Goal: Task Accomplishment & Management: Manage account settings

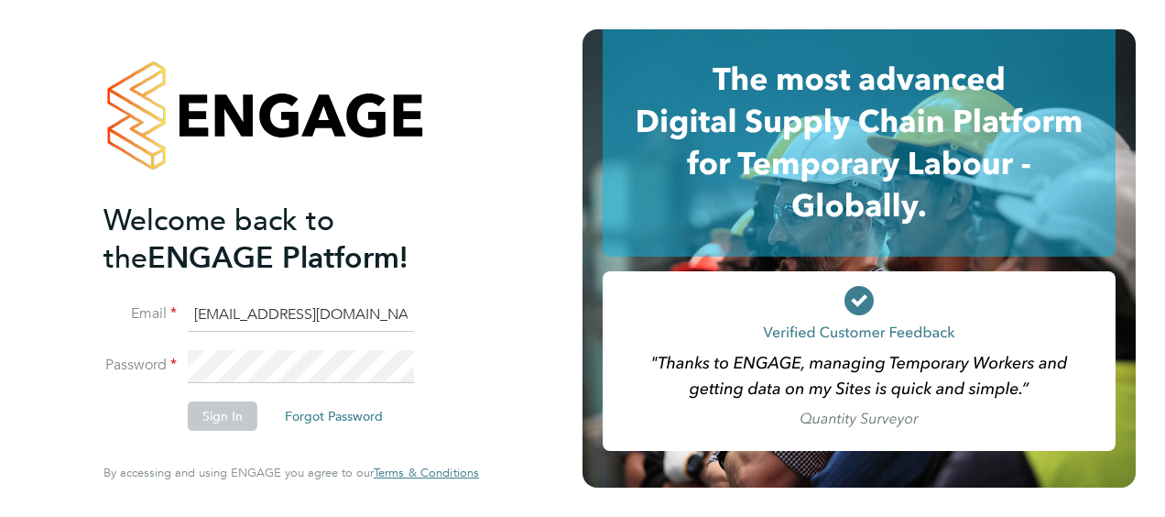
type input "mark.davies2@ngbailey.co.uk"
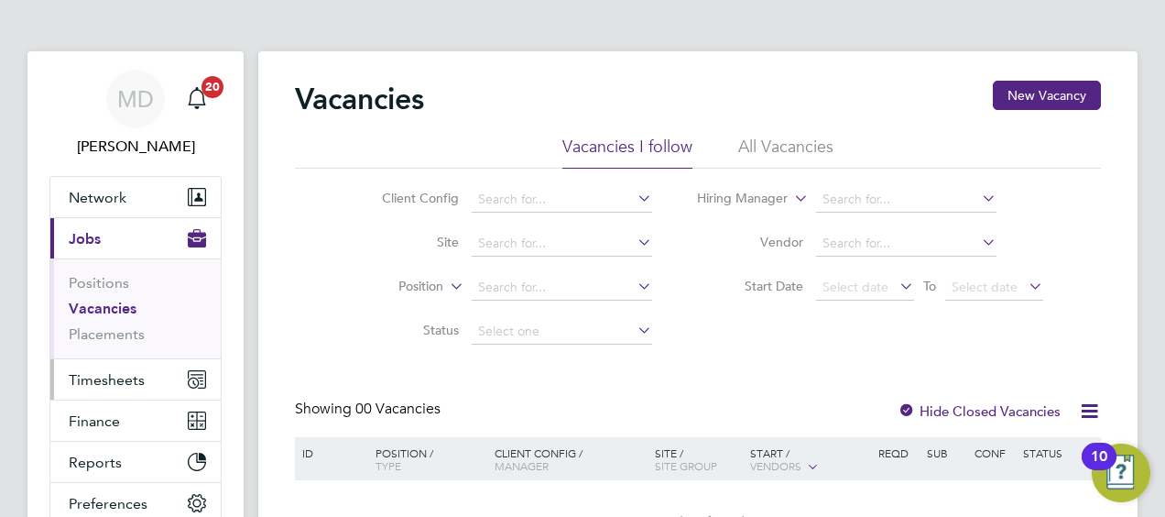
click at [113, 377] on span "Timesheets" at bounding box center [107, 379] width 76 height 17
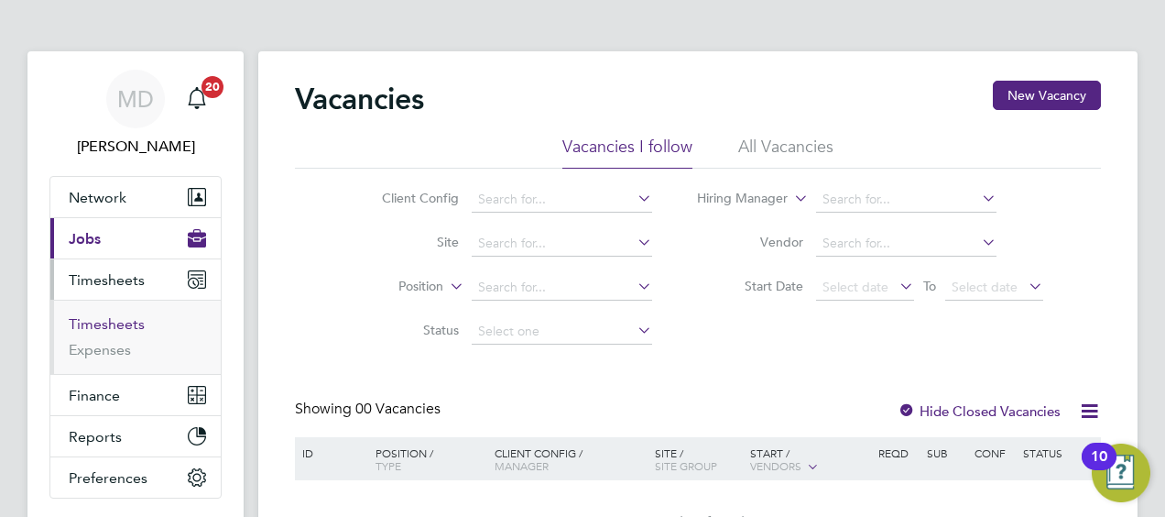
click at [108, 321] on link "Timesheets" at bounding box center [107, 323] width 76 height 17
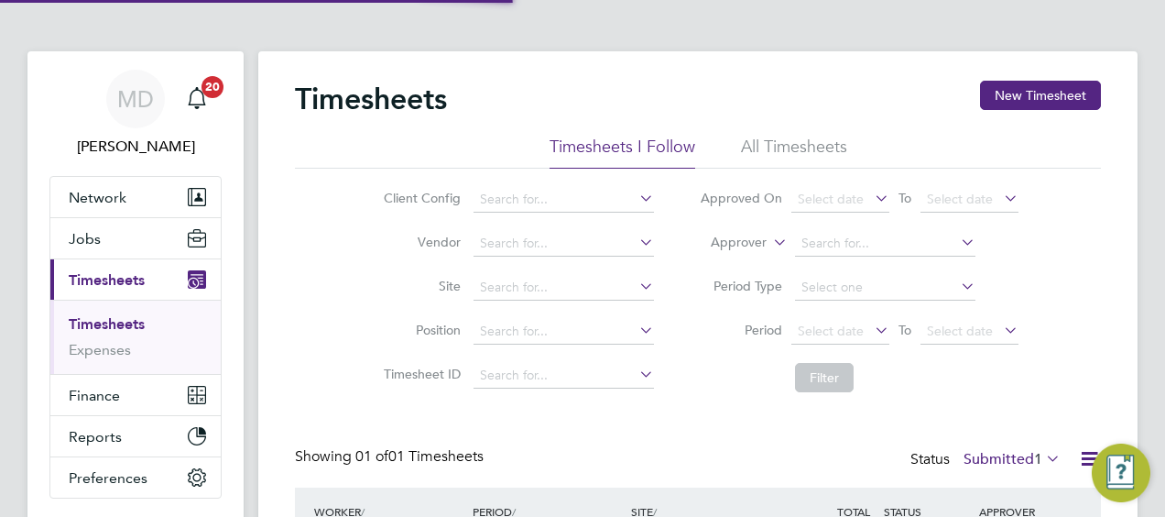
scroll to position [46, 158]
click at [317, 380] on div "Client Config Vendor Site Position Timesheet ID Approved On Select date To Sele…" at bounding box center [698, 285] width 806 height 233
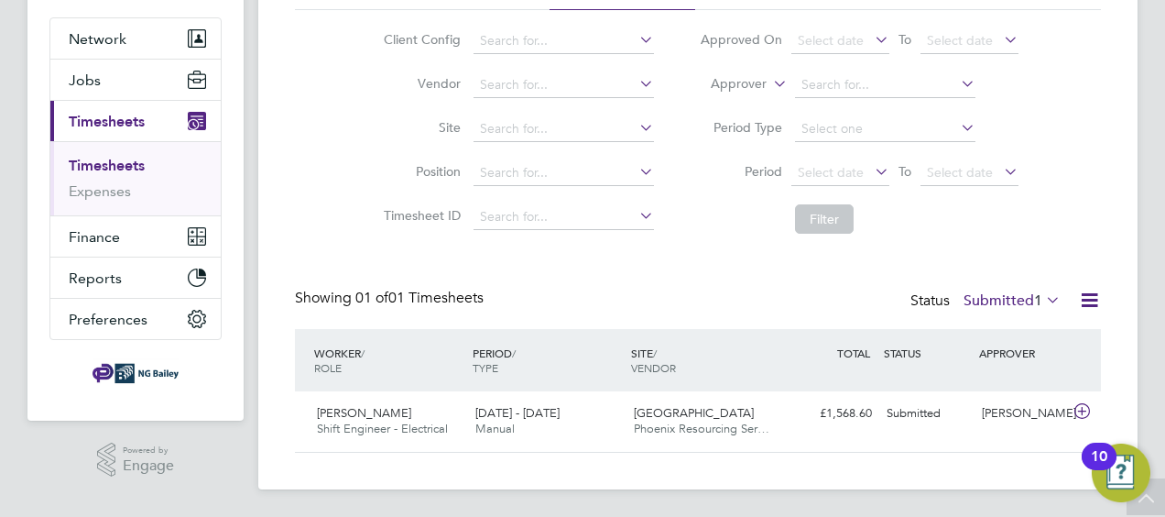
scroll to position [159, 0]
click at [381, 409] on span "[PERSON_NAME]" at bounding box center [364, 412] width 94 height 16
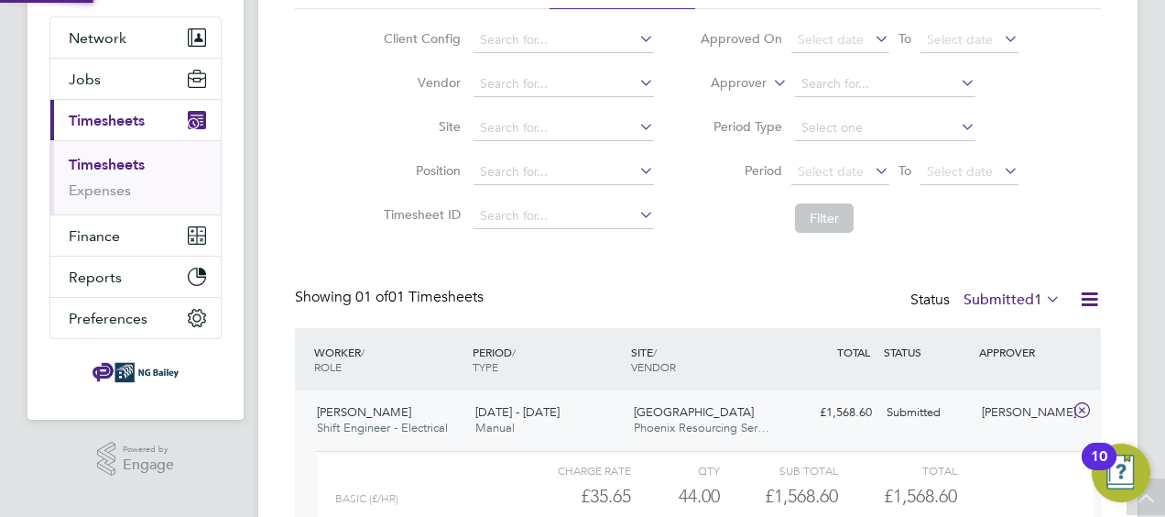
scroll to position [31, 179]
click at [911, 409] on div "Submitted" at bounding box center [926, 413] width 95 height 30
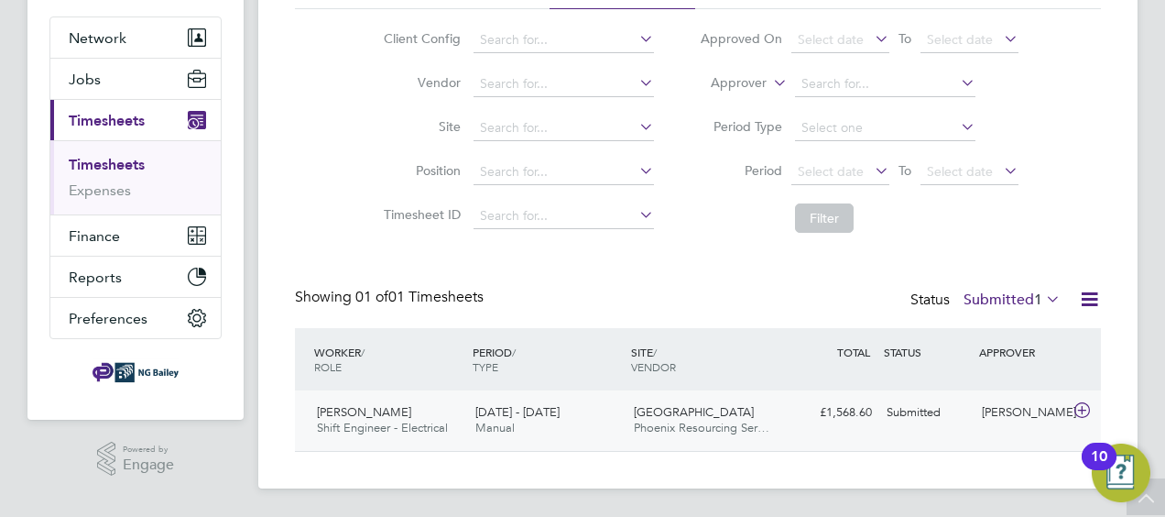
click at [376, 416] on span "[PERSON_NAME]" at bounding box center [364, 412] width 94 height 16
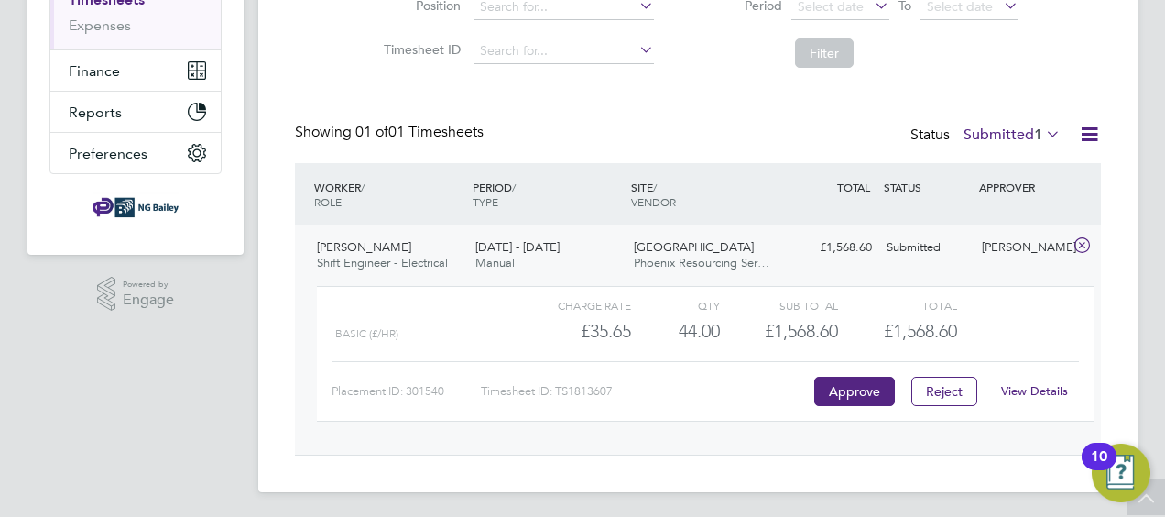
scroll to position [327, 0]
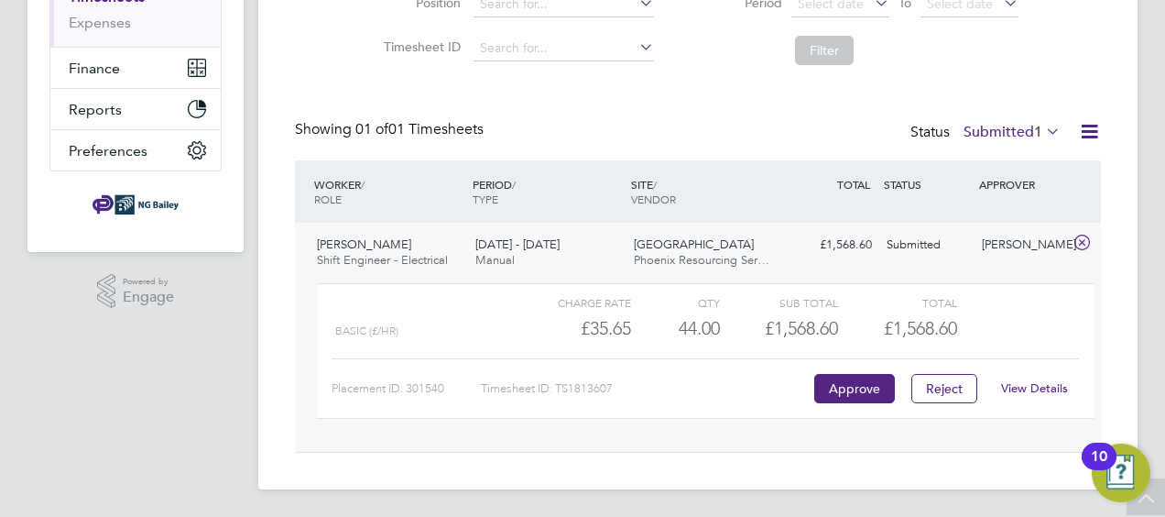
click at [1021, 387] on link "View Details" at bounding box center [1034, 388] width 67 height 16
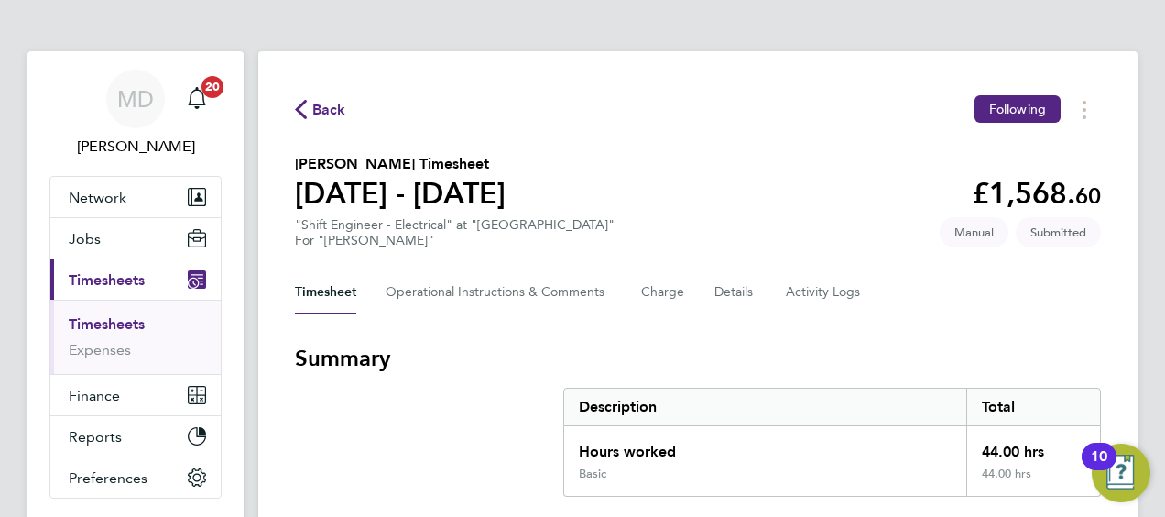
click at [542, 370] on h3 "Summary" at bounding box center [698, 358] width 806 height 29
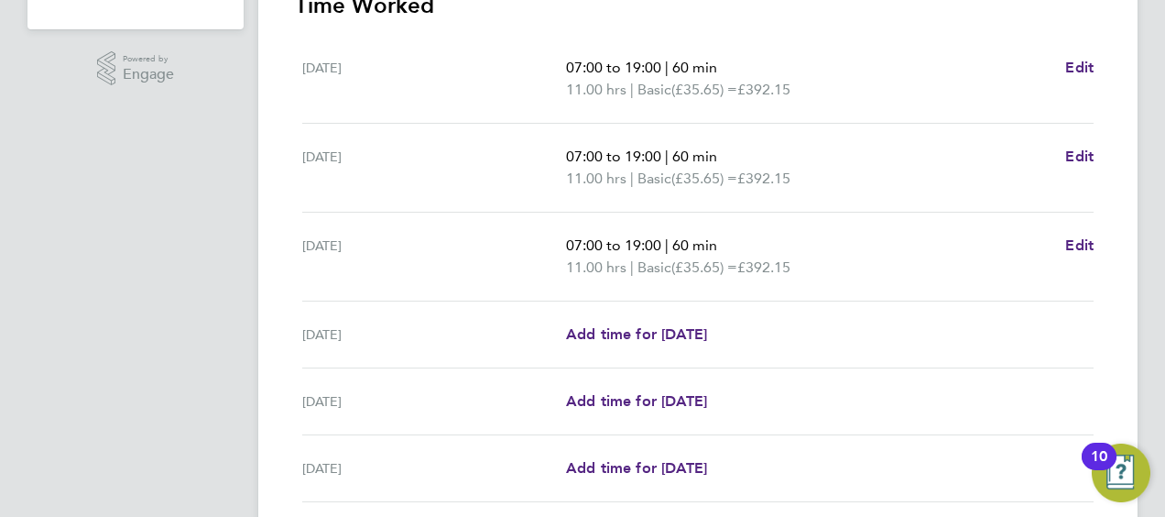
scroll to position [20, 0]
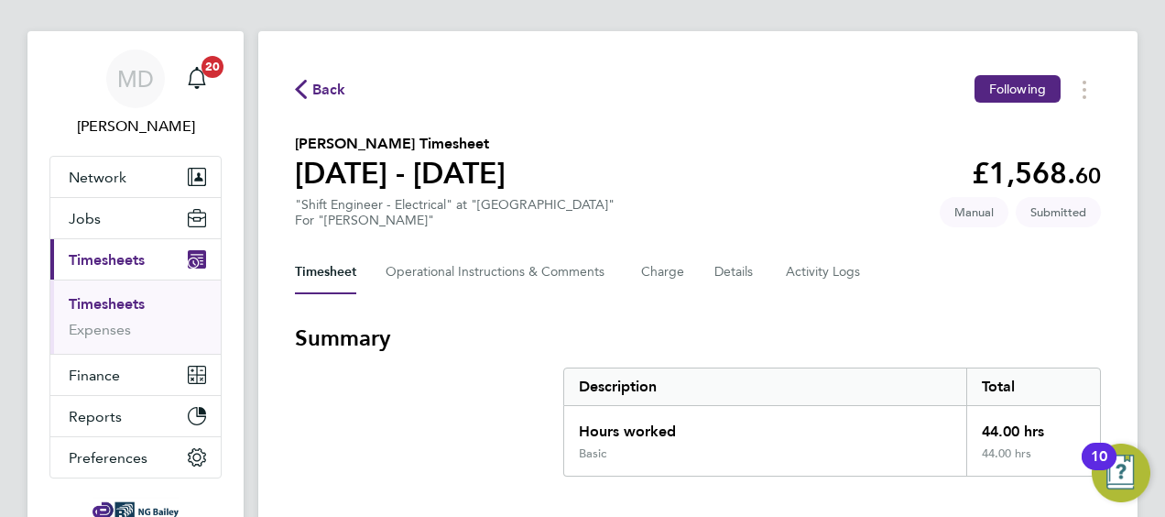
click at [517, 376] on section "Summary Description Total Hours worked 44.00 hrs Basic 44.00 hrs" at bounding box center [698, 399] width 806 height 153
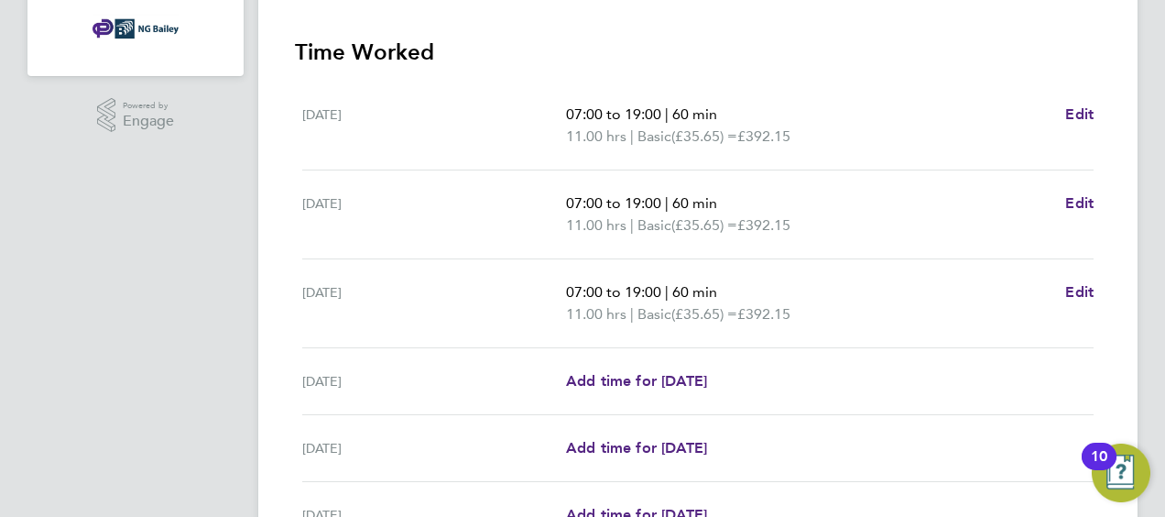
scroll to position [570, 0]
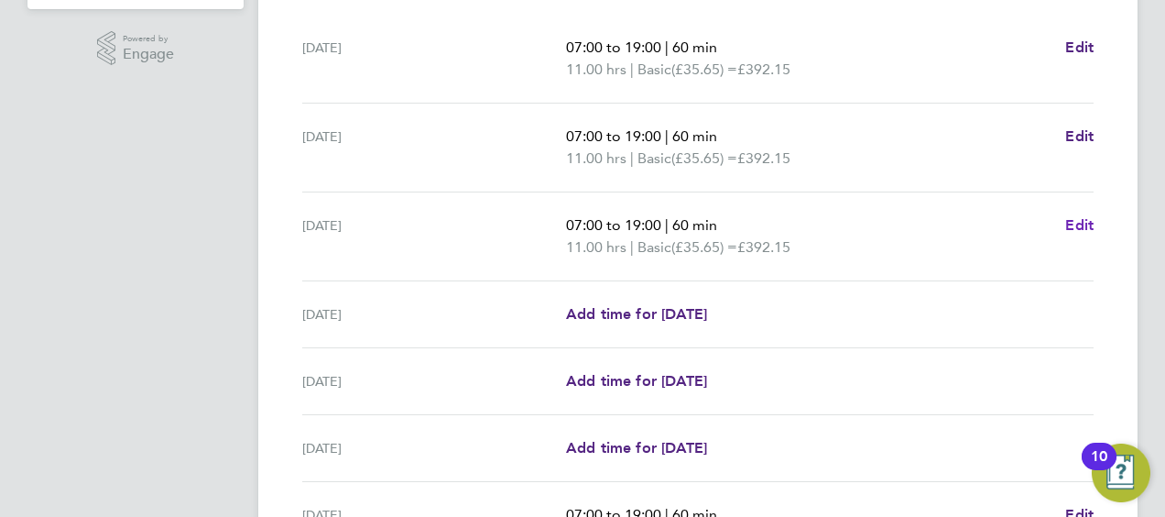
click at [1078, 224] on span "Edit" at bounding box center [1079, 224] width 28 height 17
select select "60"
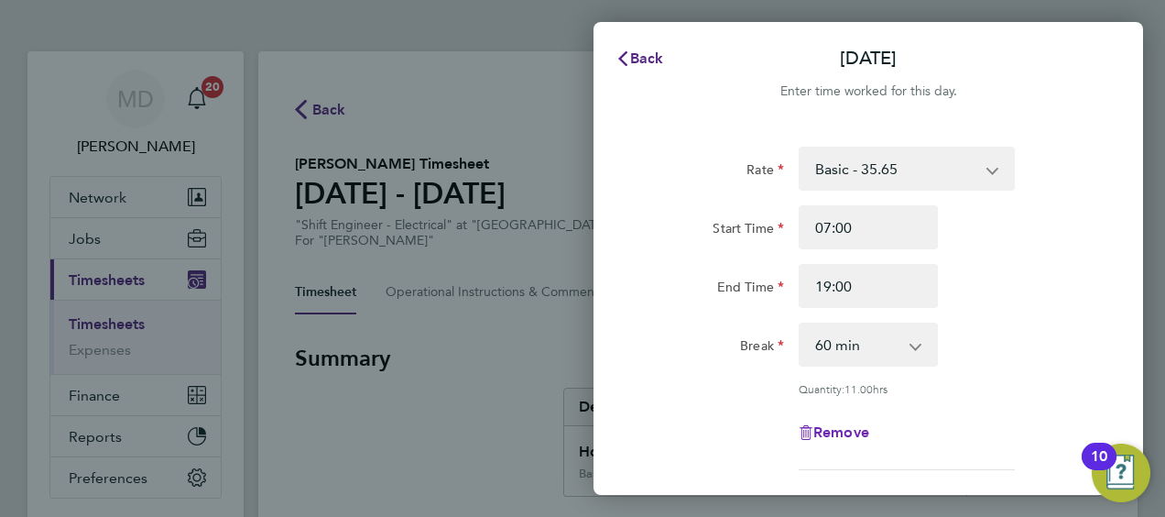
click at [835, 428] on span "Remove" at bounding box center [841, 431] width 56 height 17
select select "null"
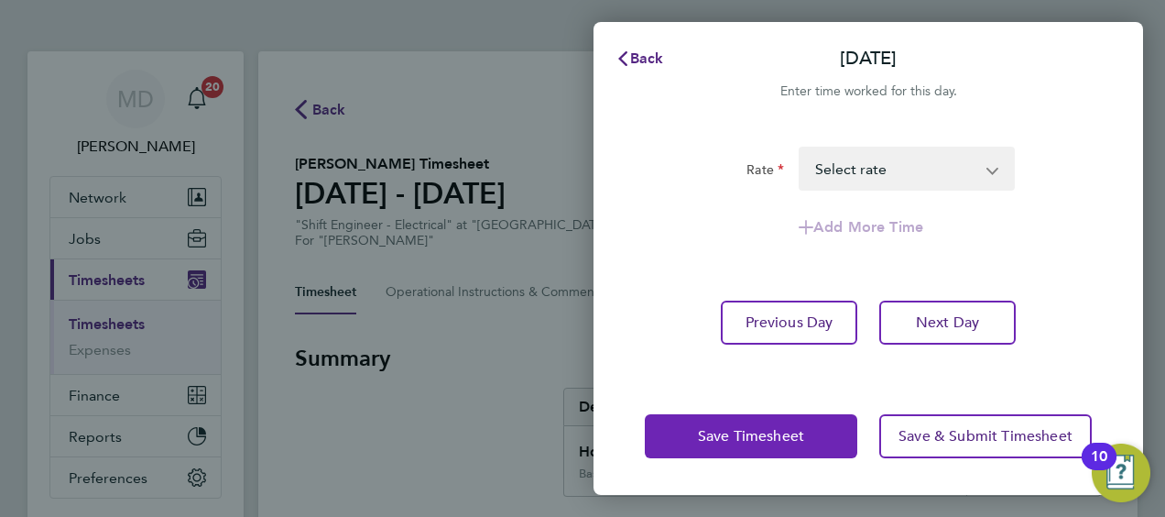
click at [758, 432] on span "Save Timesheet" at bounding box center [751, 436] width 106 height 18
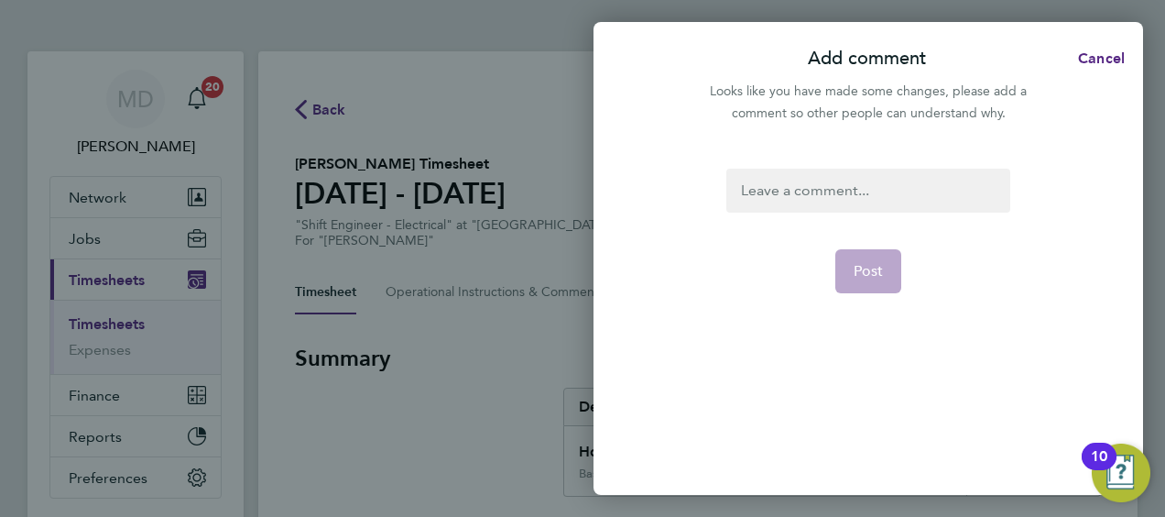
click at [768, 177] on div at bounding box center [867, 191] width 283 height 44
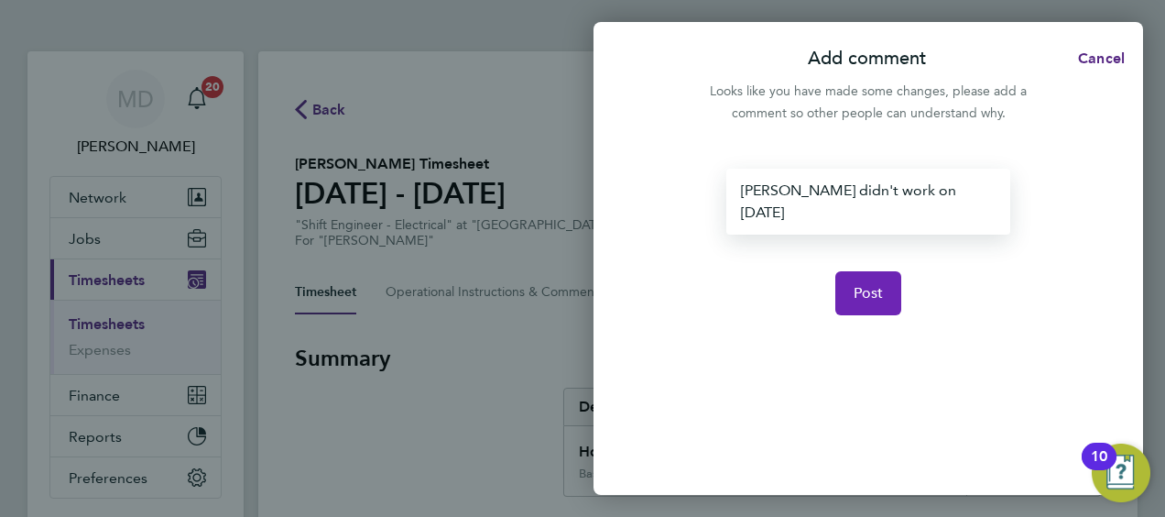
click at [853, 271] on button "Post" at bounding box center [868, 293] width 67 height 44
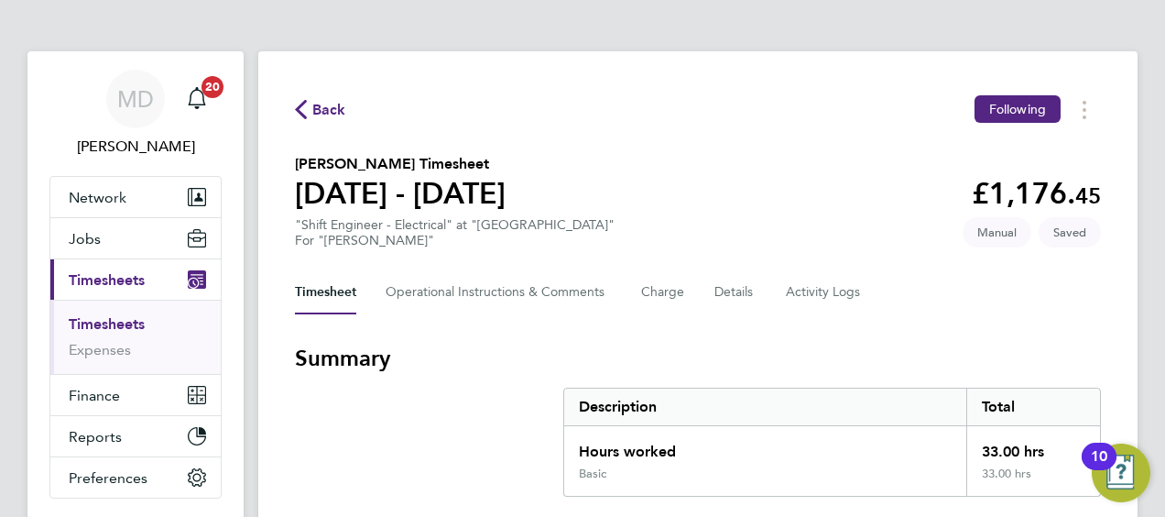
click at [460, 385] on section "Summary Description Total Hours worked 33.00 hrs Basic 33.00 hrs" at bounding box center [698, 420] width 806 height 153
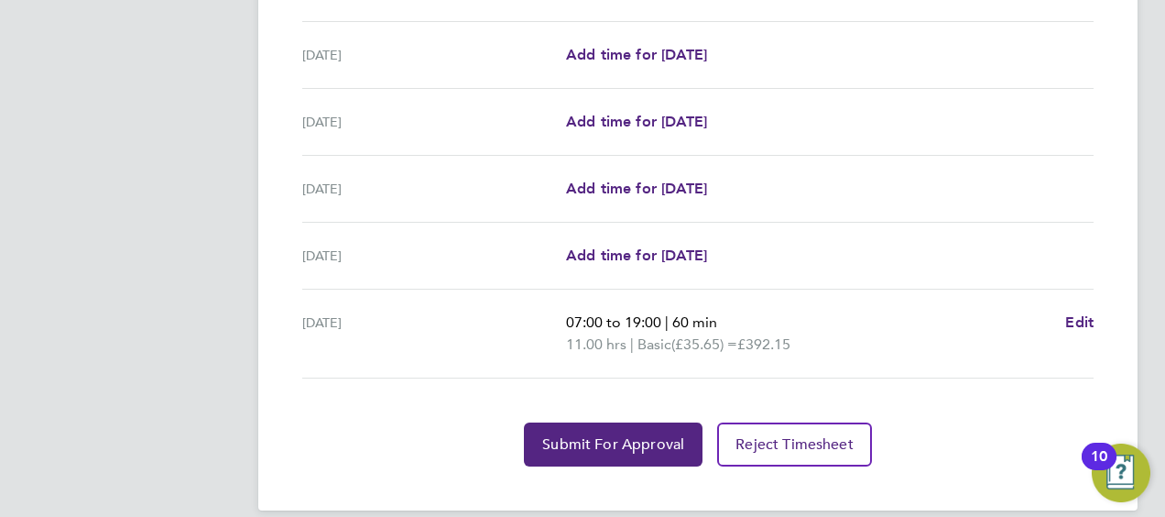
scroll to position [759, 0]
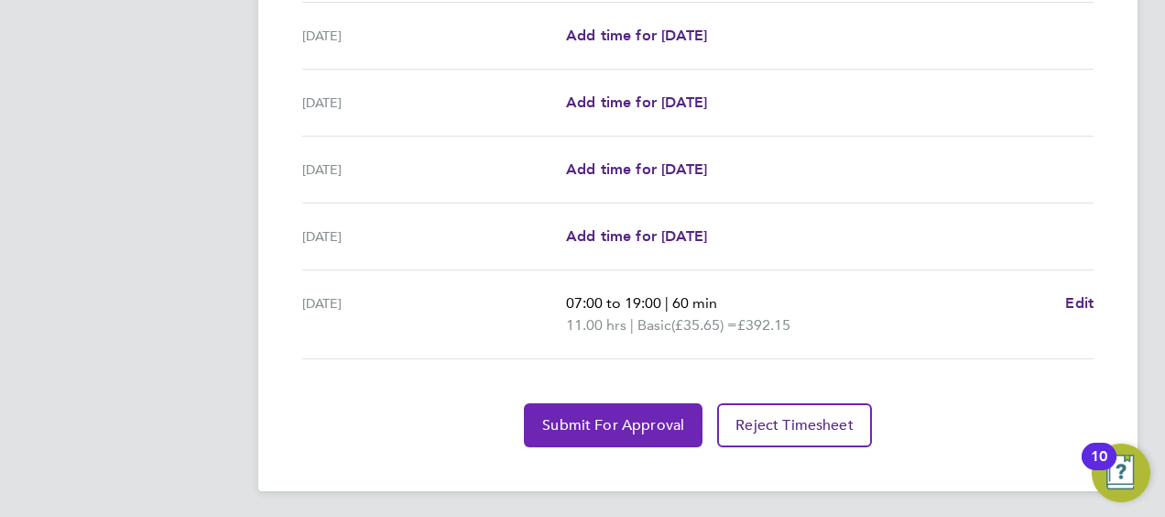
click at [570, 431] on button "Submit For Approval" at bounding box center [613, 425] width 179 height 44
click at [570, 431] on button "Approve Timesheet" at bounding box center [613, 425] width 171 height 44
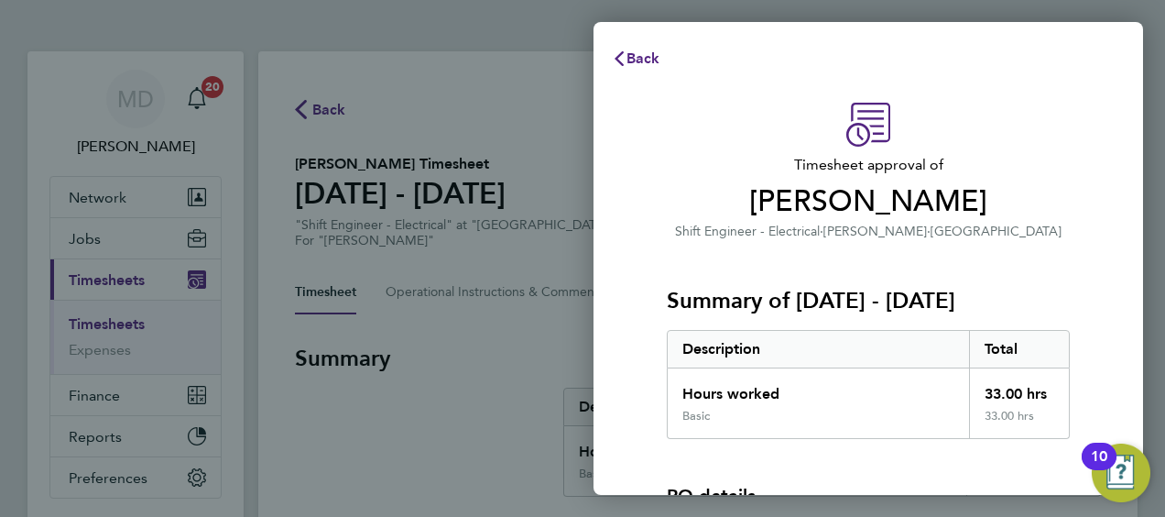
click at [643, 311] on div "Timesheet approval of [PERSON_NAME] Shift Engineer - Electrical · [PERSON_NAME]…" at bounding box center [869, 405] width 550 height 649
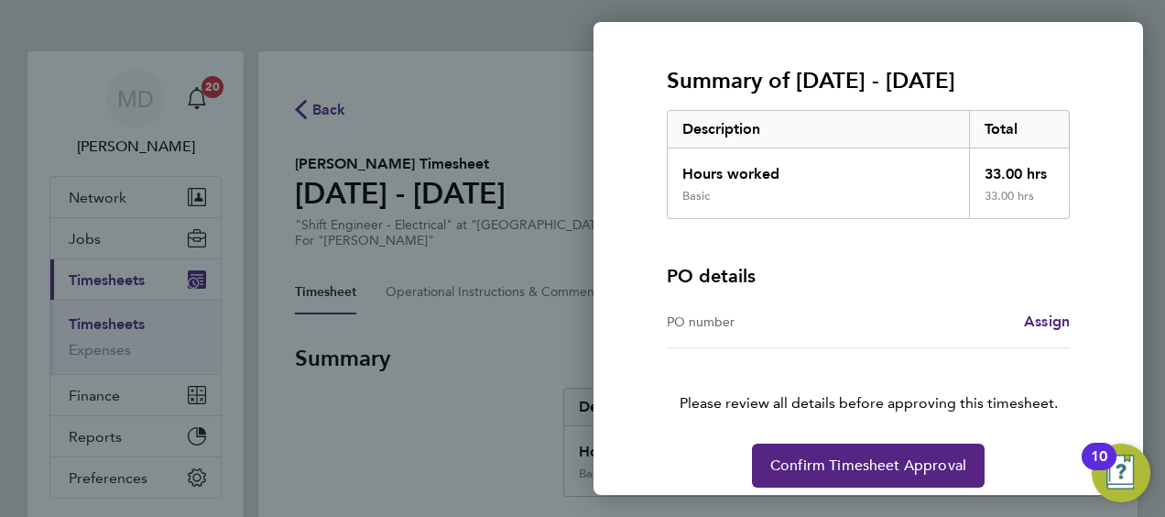
scroll to position [233, 0]
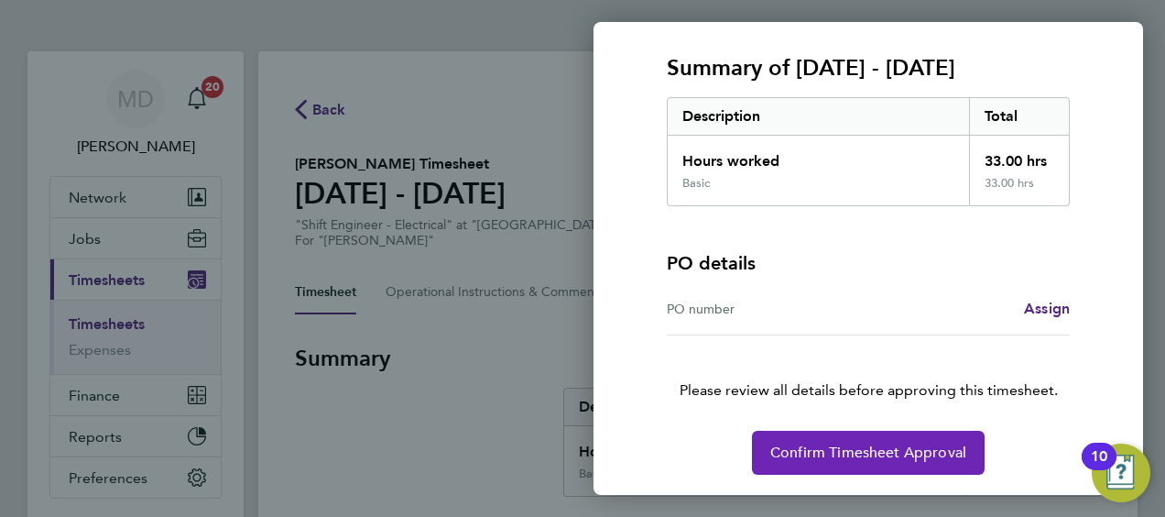
click at [812, 448] on span "Confirm Timesheet Approval" at bounding box center [868, 452] width 196 height 18
